Goal: Task Accomplishment & Management: Manage account settings

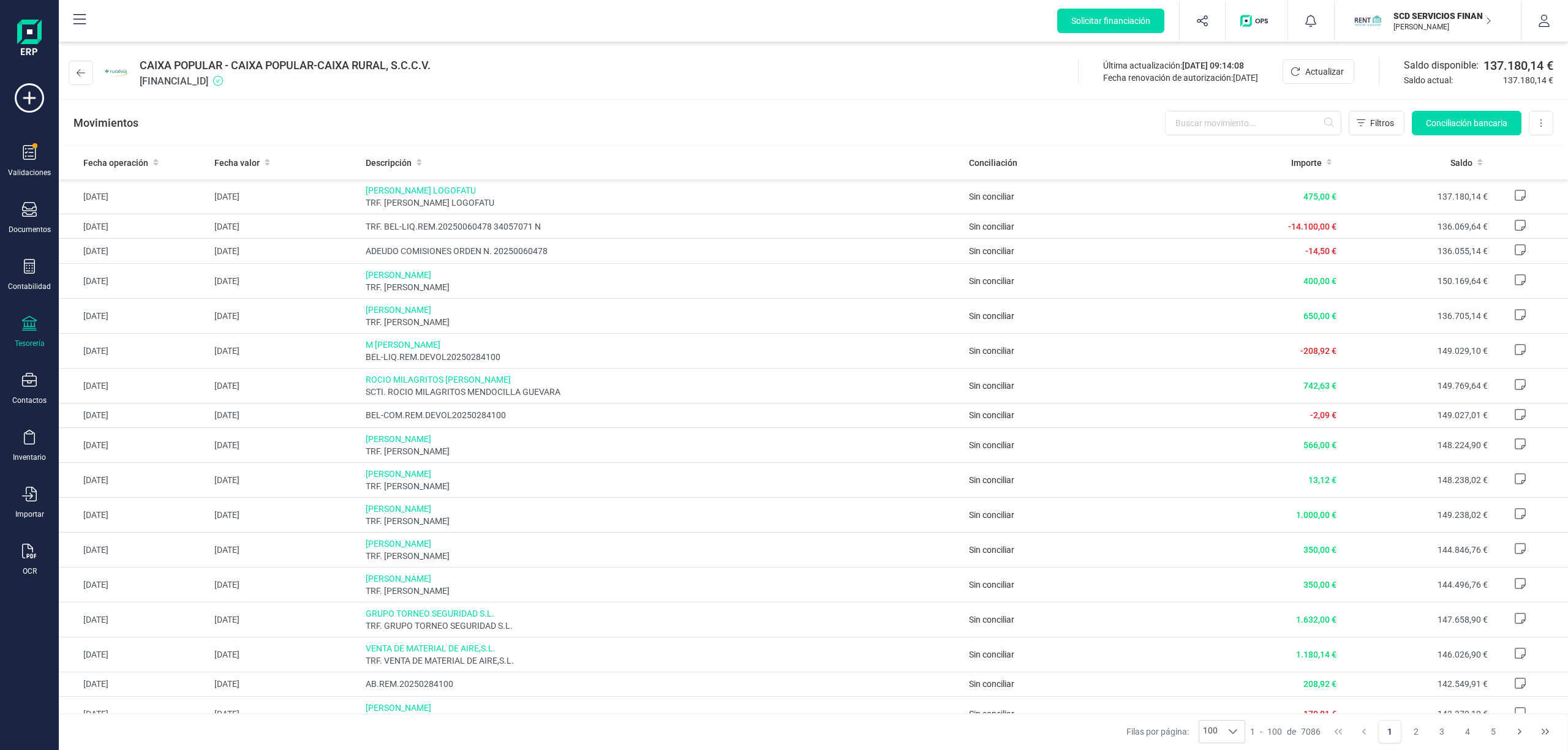
scroll to position [2319, 0]
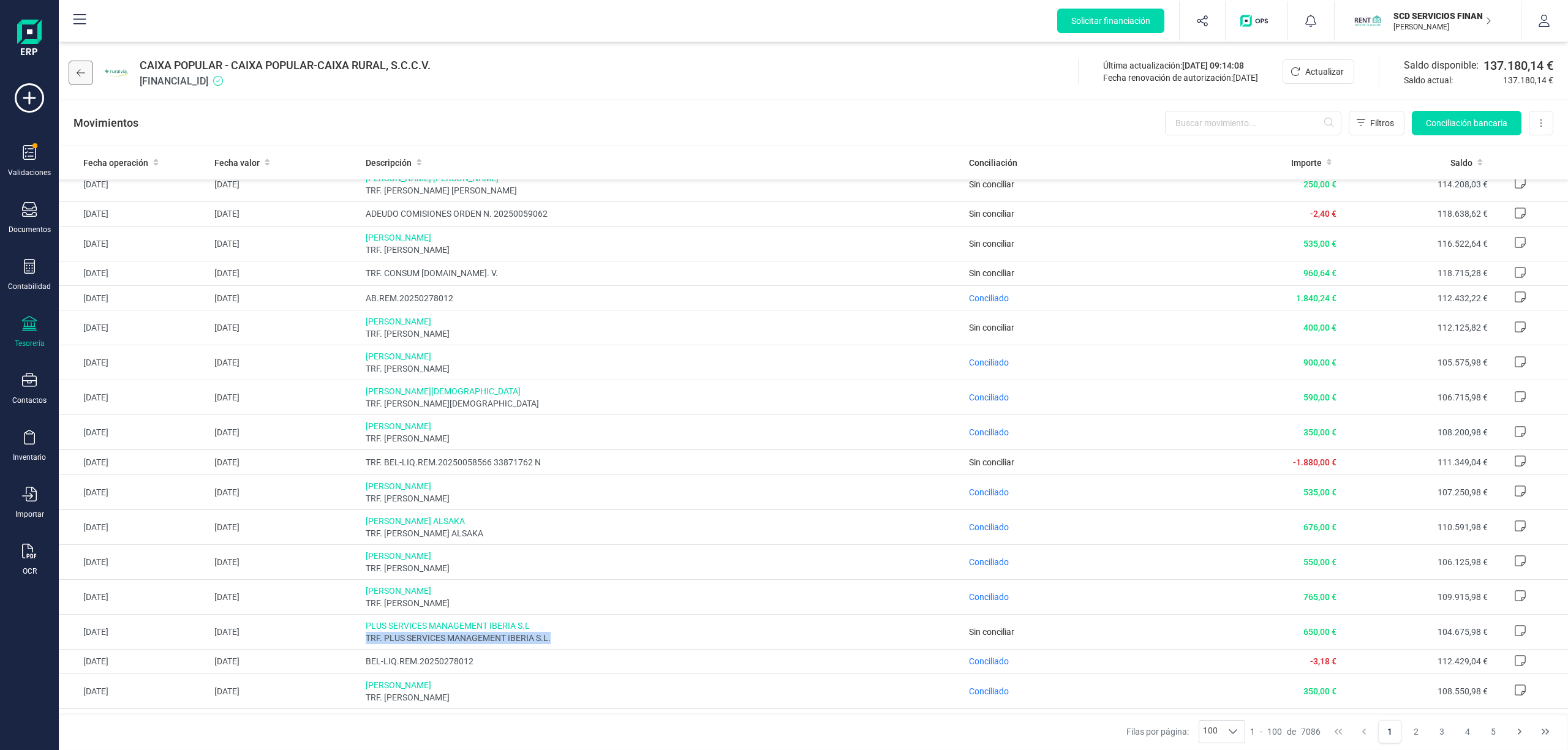
click at [80, 72] on icon at bounding box center [81, 73] width 9 height 10
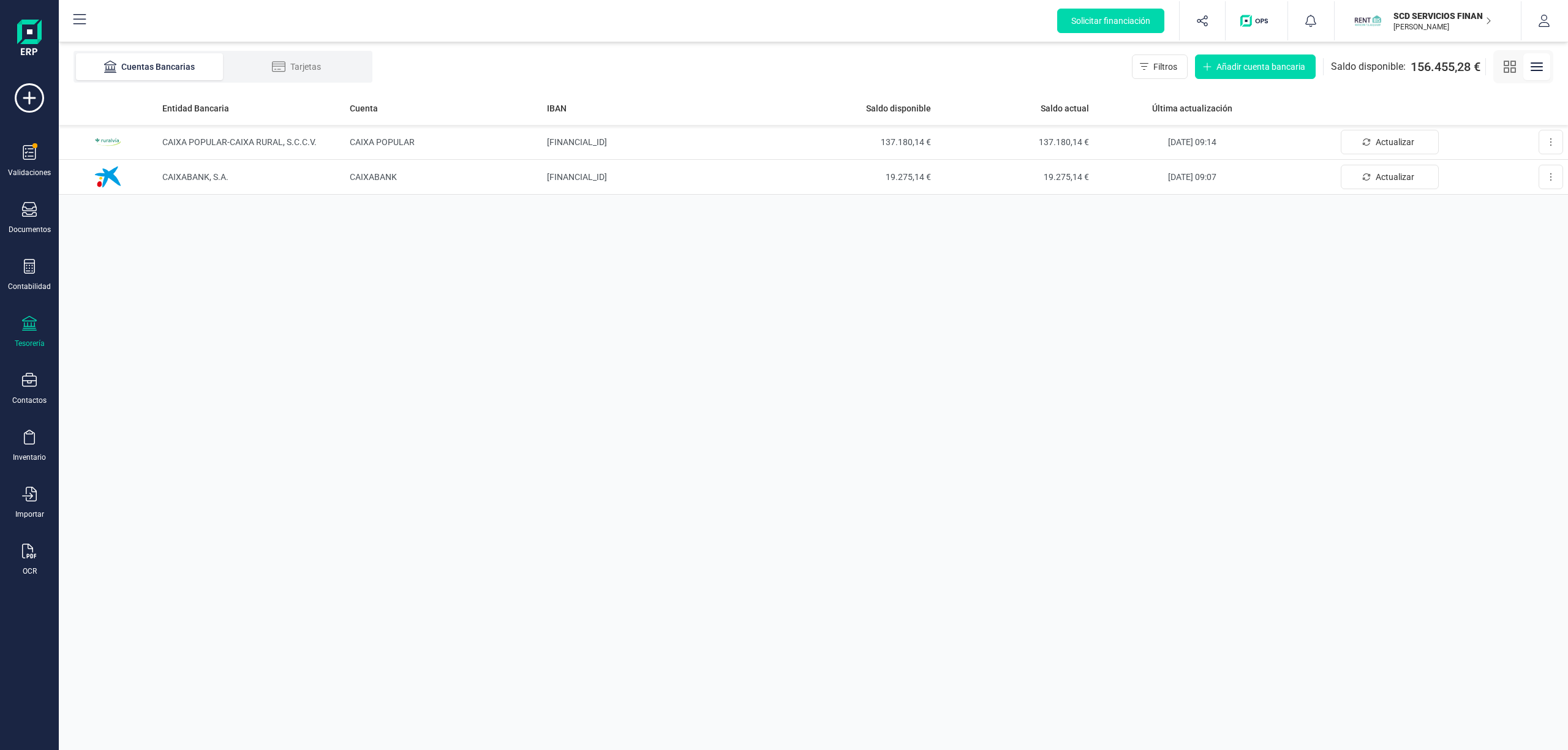
click at [1419, 18] on p "SCD SERVICIOS FINANCIEROS SL" at bounding box center [1442, 16] width 98 height 12
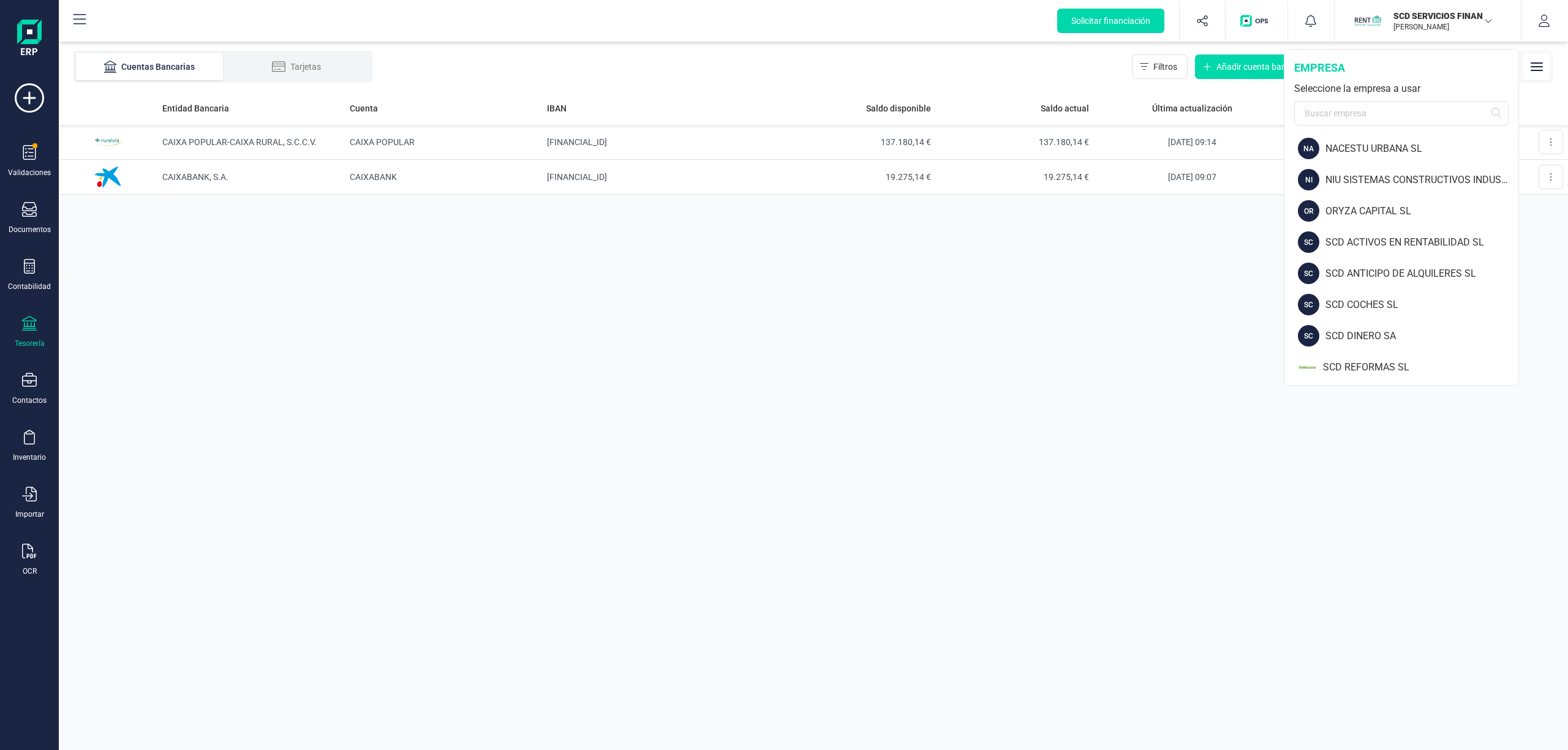
scroll to position [1221, 0]
click at [1412, 239] on div "SCD ANTICIPO DE ALQUILERES SL" at bounding box center [1422, 241] width 193 height 15
click at [1447, 241] on div "SCD ANTICIPO DE ALQUILERES SL" at bounding box center [1422, 241] width 193 height 15
click at [1383, 207] on div "SCD ACTIVOS EN RENTABILIDAD SL" at bounding box center [1422, 210] width 193 height 15
